Goal: Task Accomplishment & Management: Manage account settings

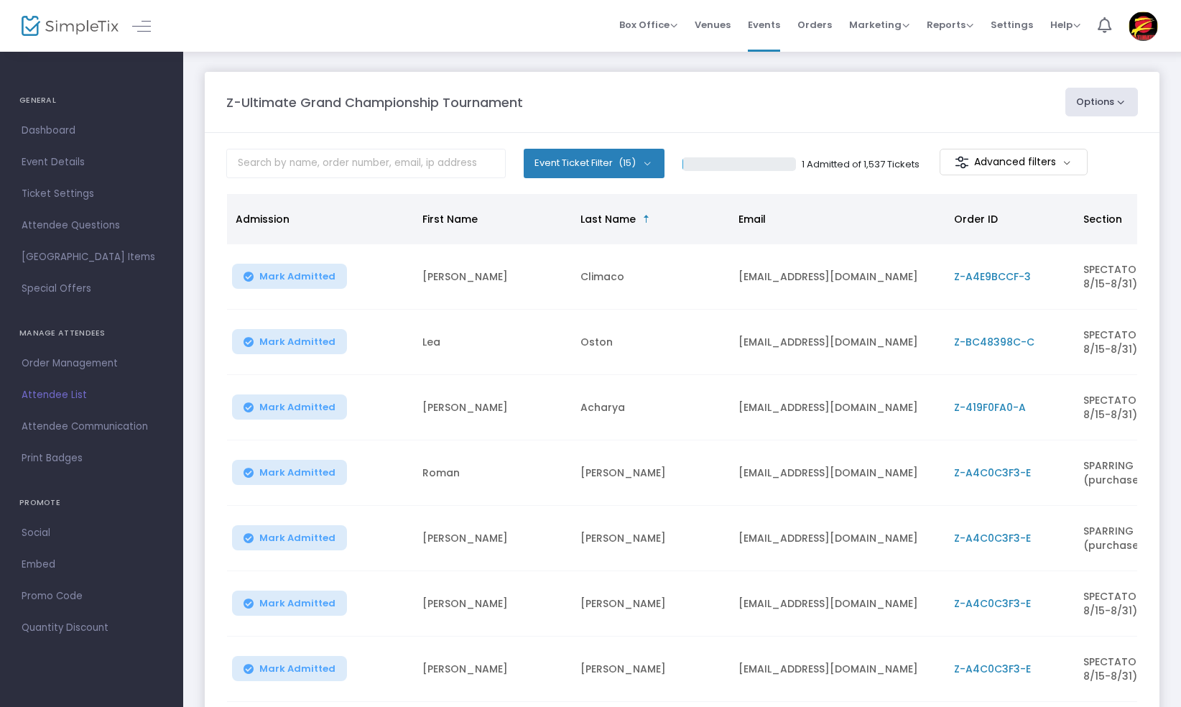
click at [1124, 99] on button "Options" at bounding box center [1102, 102] width 73 height 29
click at [1064, 169] on li "Export List" at bounding box center [1063, 173] width 132 height 28
radio input "false"
radio input "true"
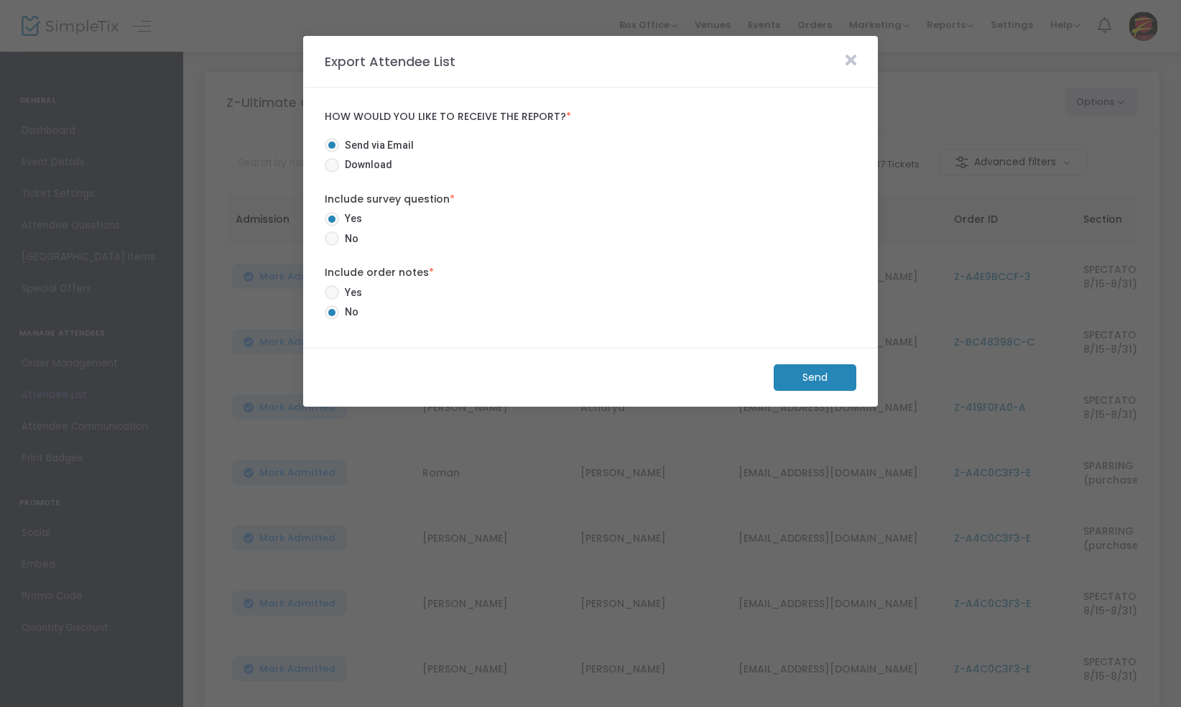
click at [798, 371] on m-button "Send" at bounding box center [815, 377] width 83 height 27
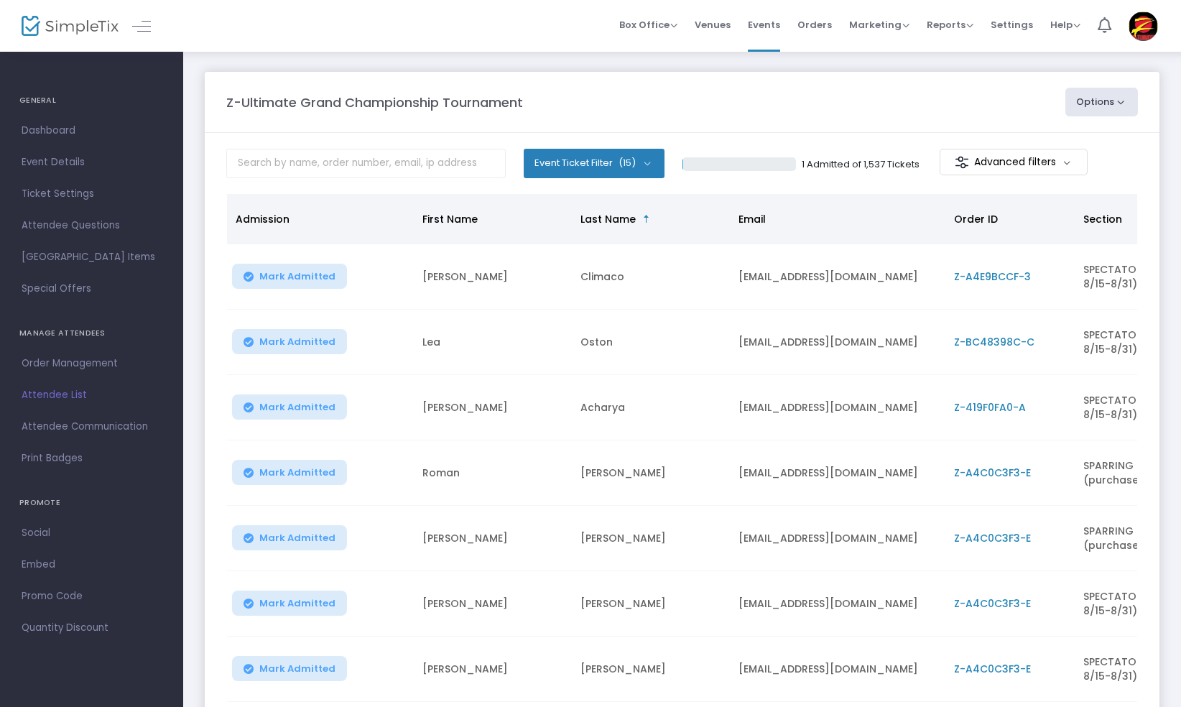
click at [1124, 102] on button "Options" at bounding box center [1102, 102] width 73 height 29
click at [1057, 168] on li "Export List" at bounding box center [1063, 173] width 132 height 28
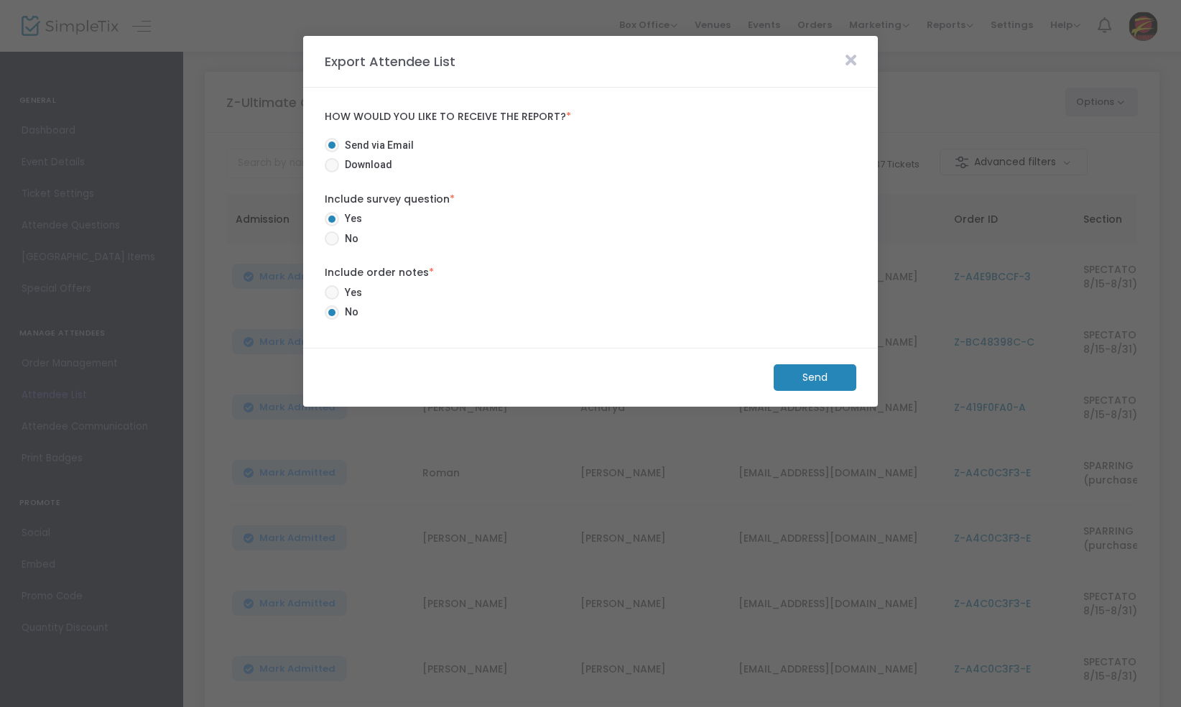
click at [336, 166] on span at bounding box center [332, 165] width 14 height 14
click at [332, 172] on input "Download" at bounding box center [331, 172] width 1 height 1
radio input "true"
click at [808, 381] on m-button "Download" at bounding box center [803, 377] width 107 height 27
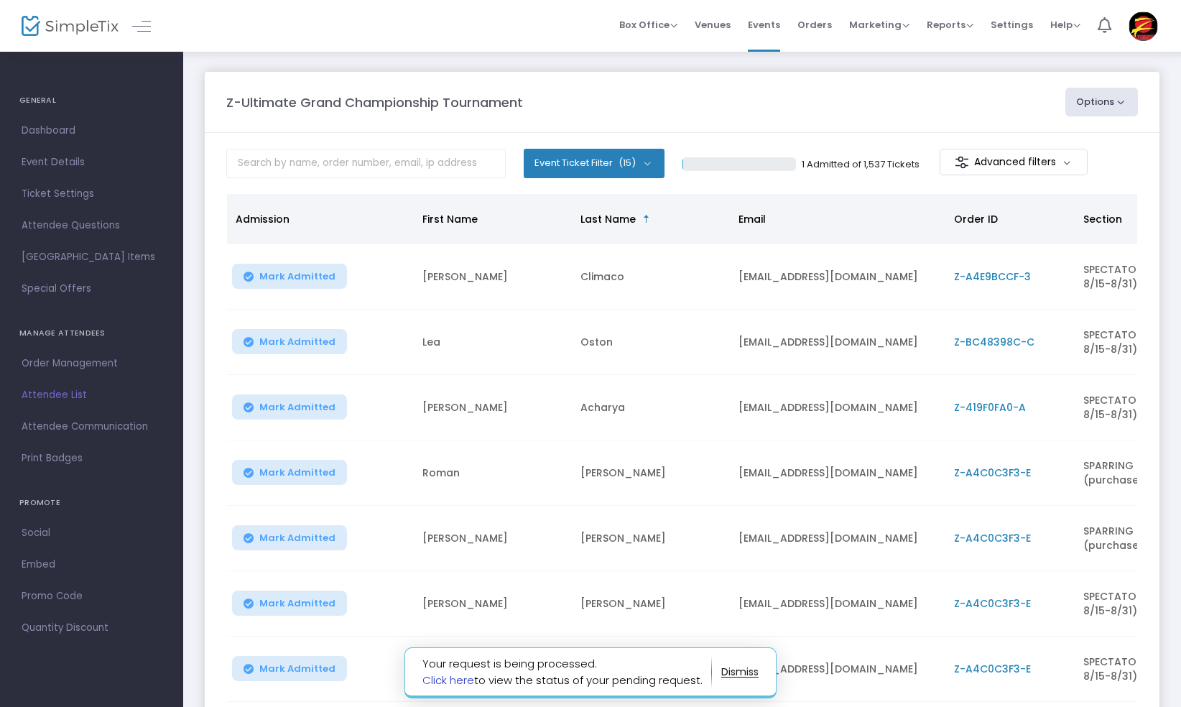
click at [455, 681] on link "Click here" at bounding box center [449, 680] width 52 height 15
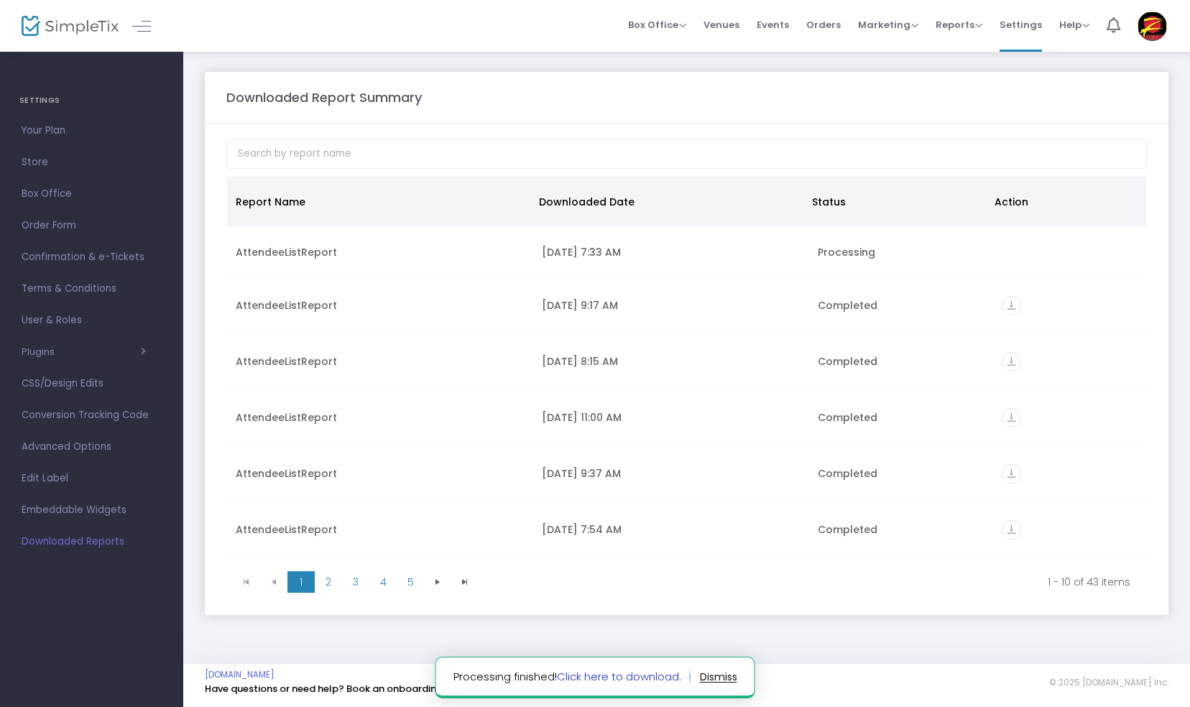
click at [590, 676] on link "Click here to download." at bounding box center [619, 676] width 124 height 15
